Goal: Task Accomplishment & Management: Complete application form

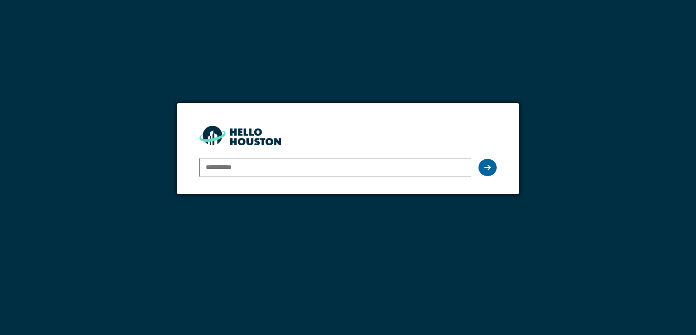
type input "**********"
click at [486, 169] on icon at bounding box center [488, 167] width 6 height 7
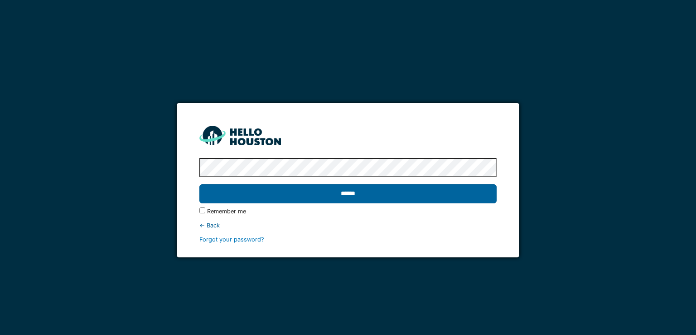
click at [330, 194] on input "******" at bounding box center [347, 193] width 297 height 19
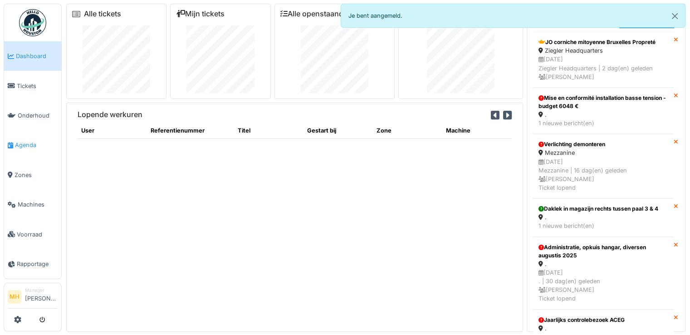
click at [24, 141] on span "Agenda" at bounding box center [36, 145] width 43 height 9
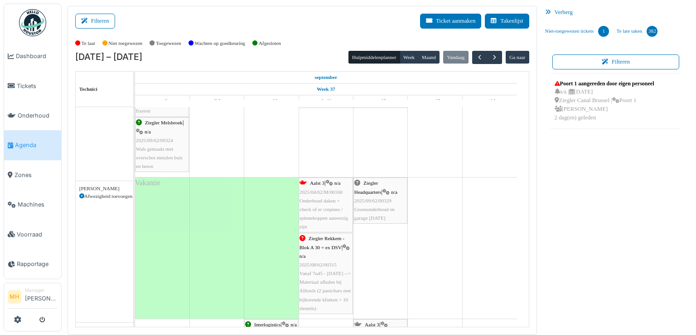
scroll to position [272, 0]
click at [492, 58] on span "button" at bounding box center [495, 57] width 8 height 8
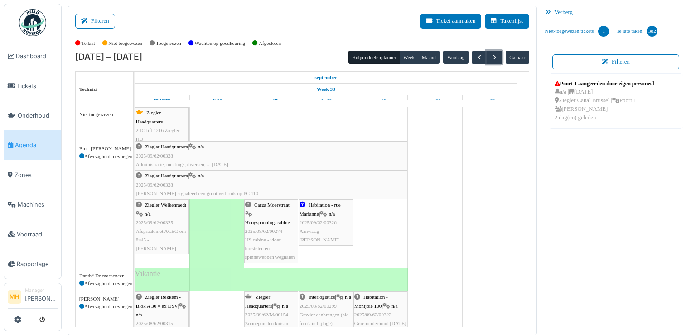
scroll to position [136, 0]
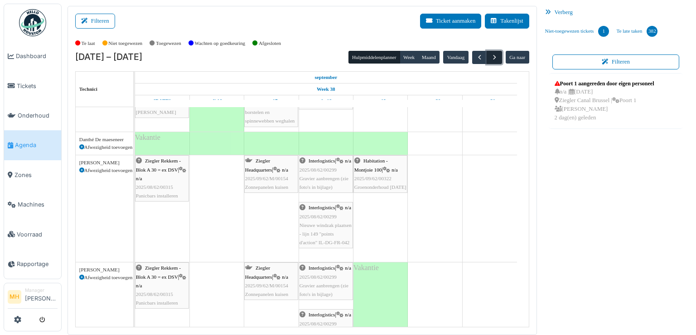
click at [491, 55] on span "button" at bounding box center [495, 57] width 8 height 8
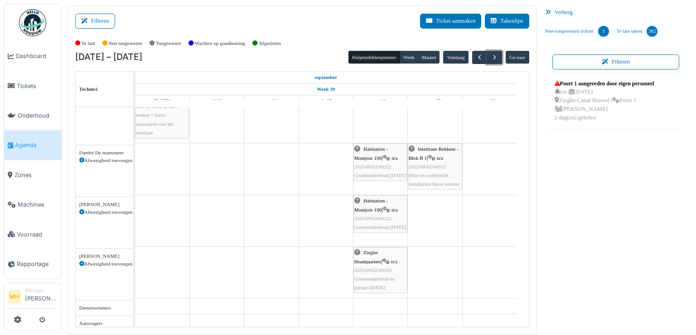
scroll to position [139, 0]
click at [476, 57] on span "button" at bounding box center [480, 57] width 8 height 8
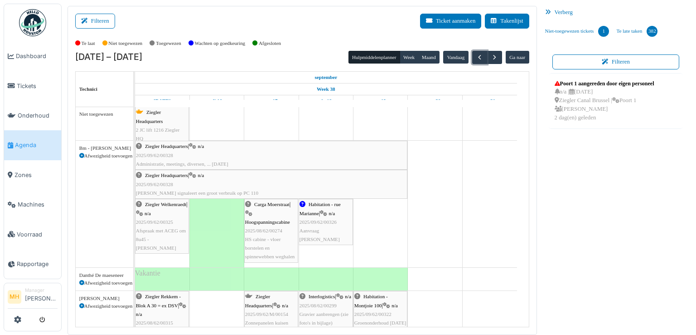
scroll to position [0, 0]
click at [476, 55] on span "button" at bounding box center [480, 57] width 8 height 8
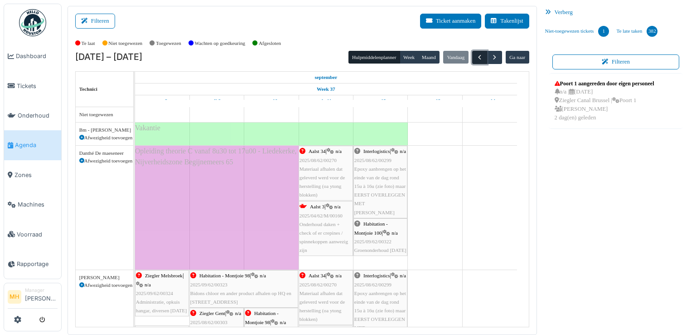
click at [476, 55] on span "button" at bounding box center [480, 57] width 8 height 8
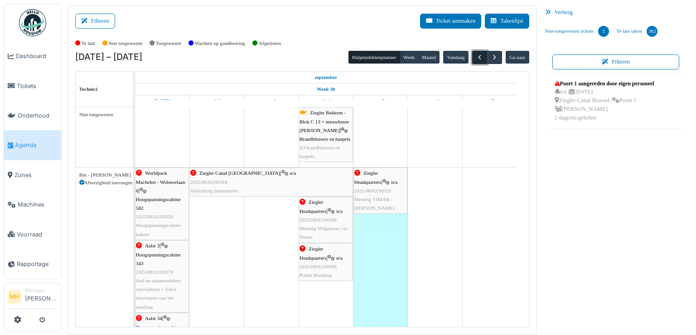
click at [476, 55] on span "button" at bounding box center [480, 57] width 8 height 8
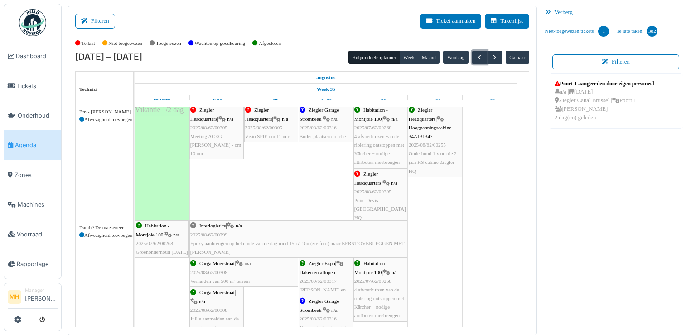
scroll to position [91, 0]
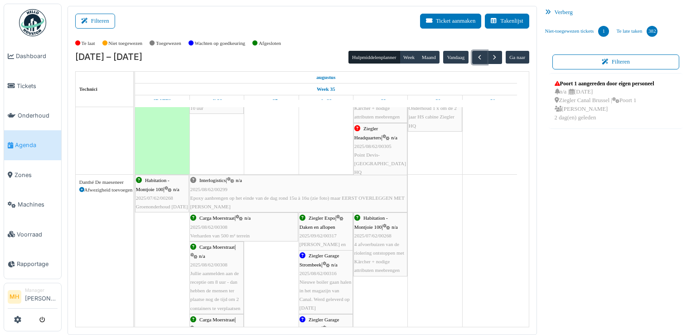
click at [212, 225] on span "2025/08/62/00308" at bounding box center [208, 226] width 37 height 5
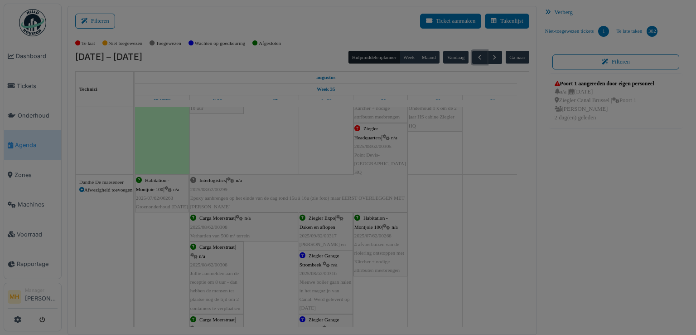
click at [212, 225] on body "Dashboard Tickets Onderhoud Agenda Zones Machines Voorraad Rapportage MH Manage…" at bounding box center [348, 167] width 696 height 335
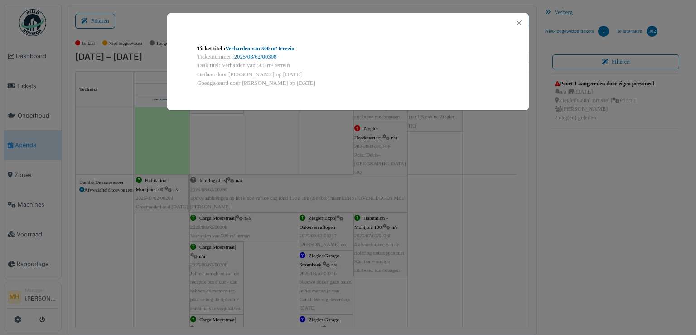
click at [262, 47] on link "Verharden van 500 m² terrein" at bounding box center [259, 48] width 69 height 6
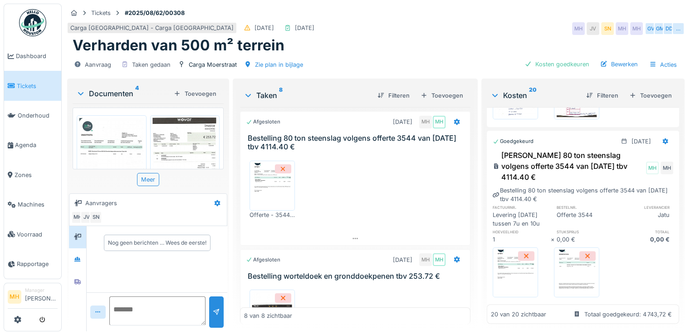
scroll to position [7, 0]
click at [647, 89] on div "Toevoegen" at bounding box center [650, 95] width 50 height 12
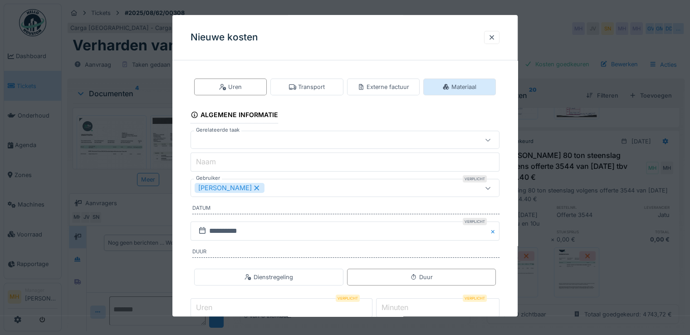
click at [456, 87] on div "Materiaal" at bounding box center [459, 87] width 34 height 9
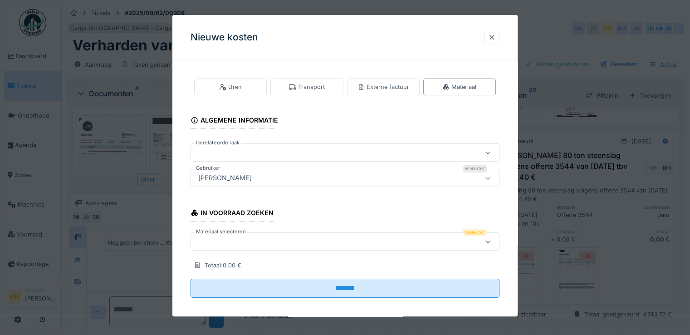
click at [224, 178] on div "[PERSON_NAME]" at bounding box center [224, 178] width 61 height 10
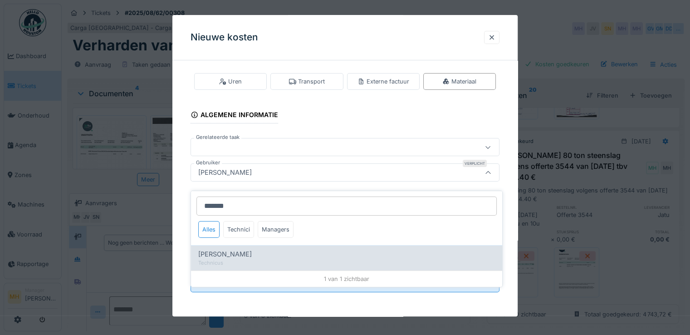
type input "*******"
click at [223, 249] on span "[PERSON_NAME]" at bounding box center [224, 254] width 53 height 10
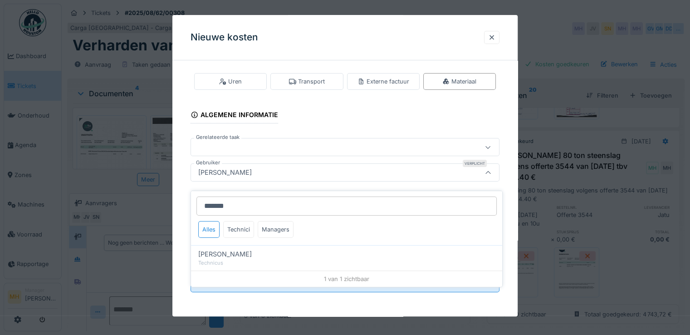
type input "****"
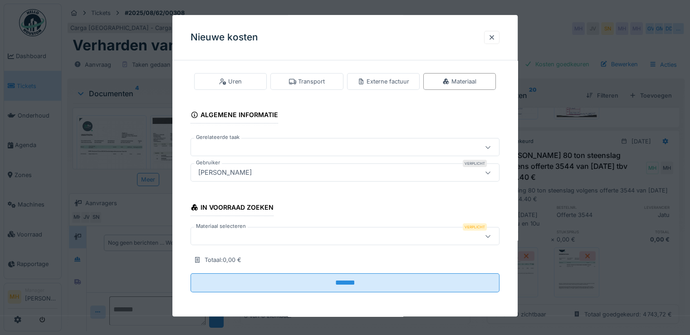
click at [244, 237] on div at bounding box center [325, 236] width 263 height 10
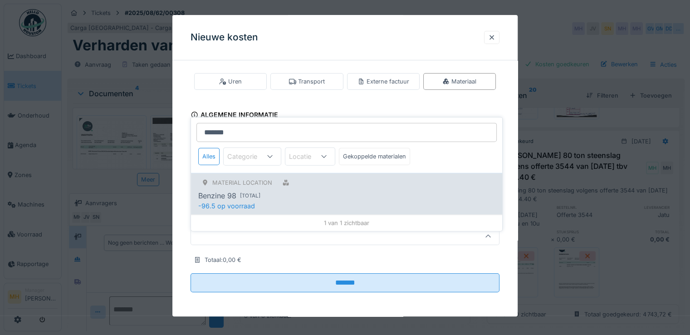
type input "*******"
click at [250, 178] on div "material location" at bounding box center [242, 182] width 60 height 9
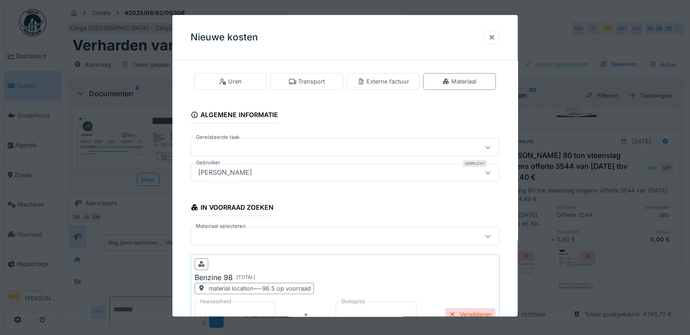
scroll to position [51, 0]
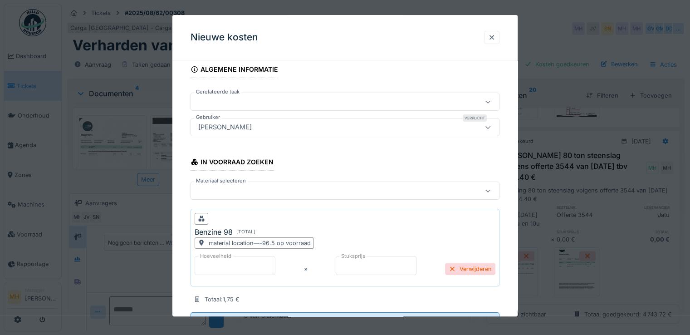
click at [213, 261] on input "*" at bounding box center [234, 265] width 81 height 19
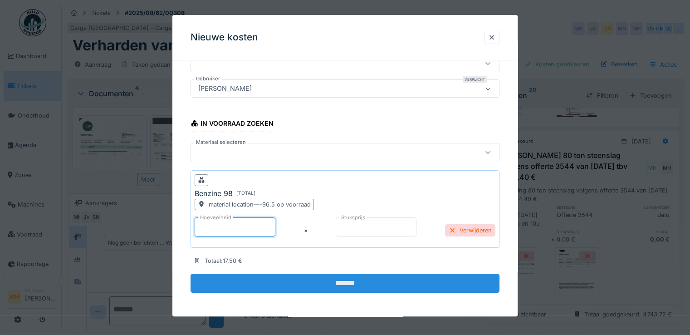
type input "**"
click at [346, 278] on input "*******" at bounding box center [344, 282] width 309 height 19
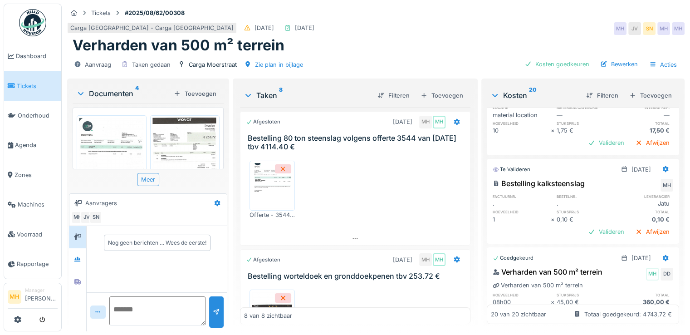
scroll to position [0, 0]
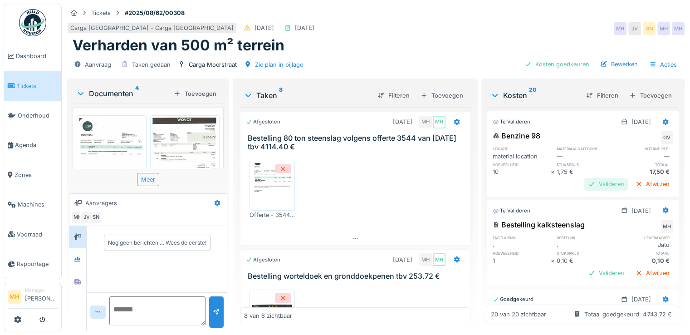
click at [589, 178] on div "Valideren" at bounding box center [606, 184] width 44 height 12
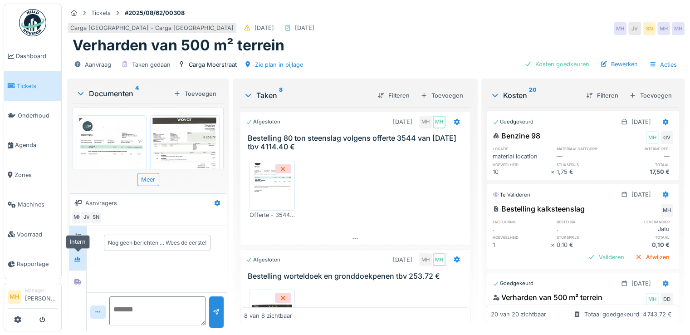
click at [81, 256] on icon at bounding box center [77, 258] width 6 height 5
click at [82, 276] on div at bounding box center [78, 281] width 14 height 11
click at [78, 259] on icon at bounding box center [77, 258] width 6 height 5
click at [41, 301] on li "Manager Monique Hermans" at bounding box center [41, 296] width 33 height 19
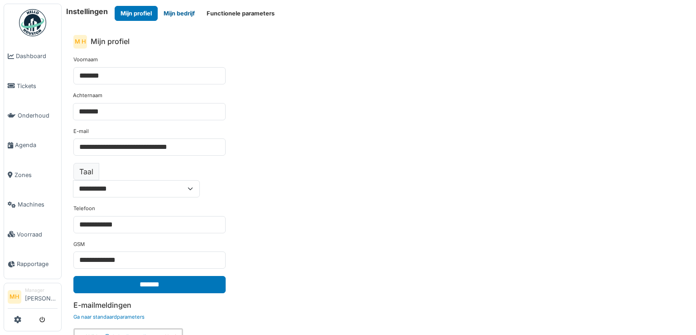
click at [187, 13] on button "Mijn bedrijf" at bounding box center [179, 13] width 43 height 15
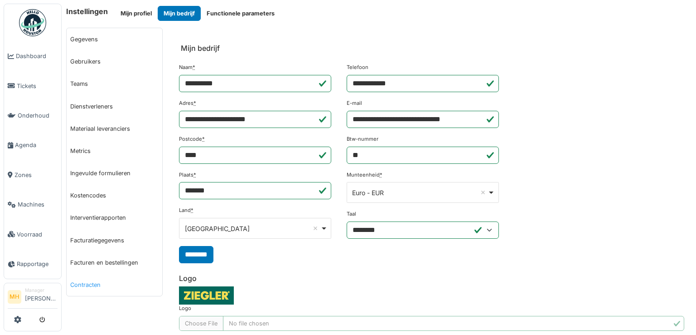
click at [96, 283] on link "Contracten" at bounding box center [115, 284] width 96 height 22
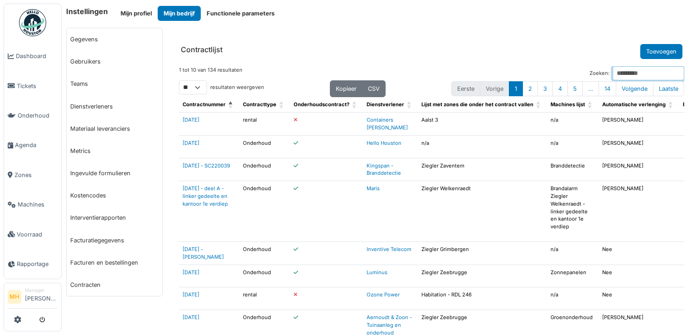
click at [613, 73] on input "Zoeken:" at bounding box center [649, 73] width 72 height 14
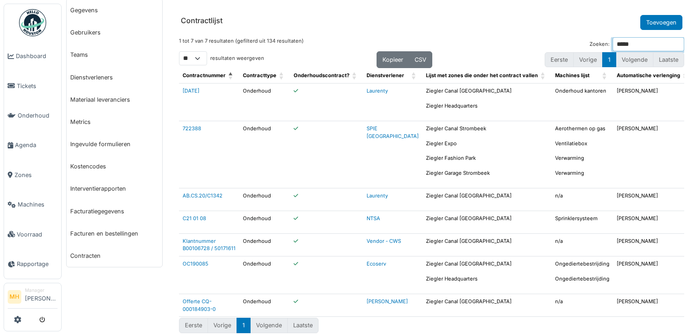
scroll to position [45, 0]
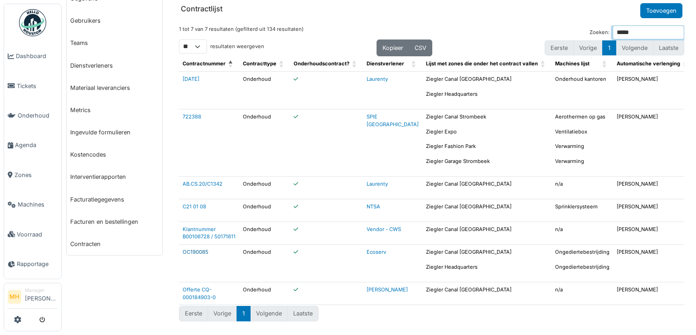
type input "*****"
click at [189, 253] on link "OC190085" at bounding box center [196, 251] width 26 height 6
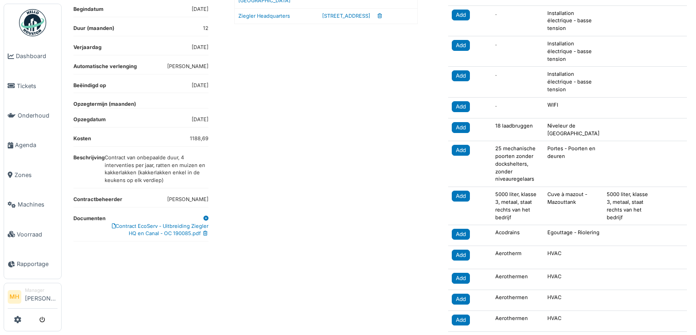
scroll to position [181, 0]
